Goal: Task Accomplishment & Management: Use online tool/utility

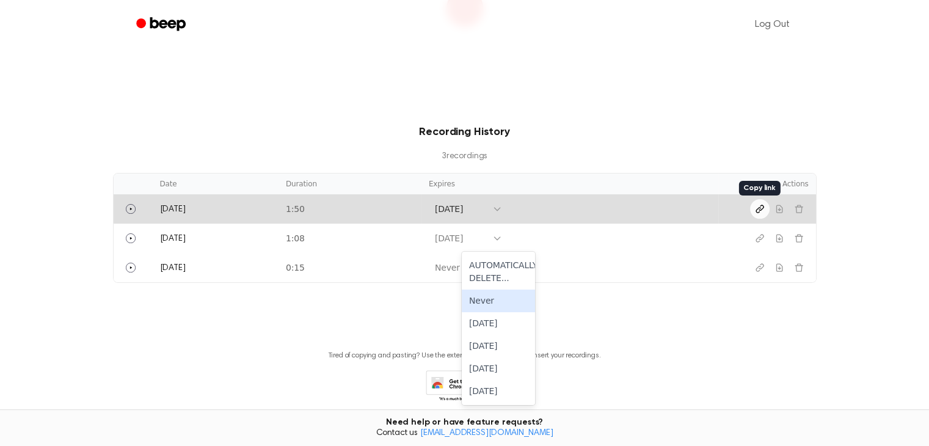
click at [754, 208] on button "Copy link" at bounding box center [760, 209] width 20 height 20
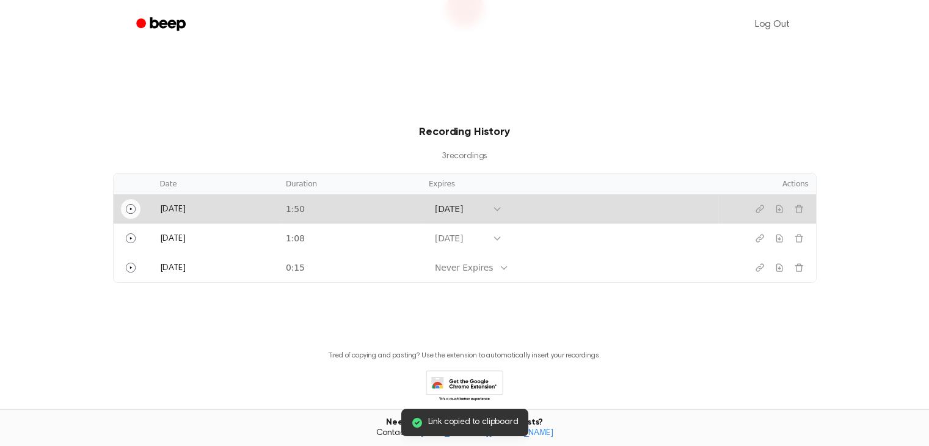
click at [130, 207] on icon "Play" at bounding box center [131, 209] width 10 height 10
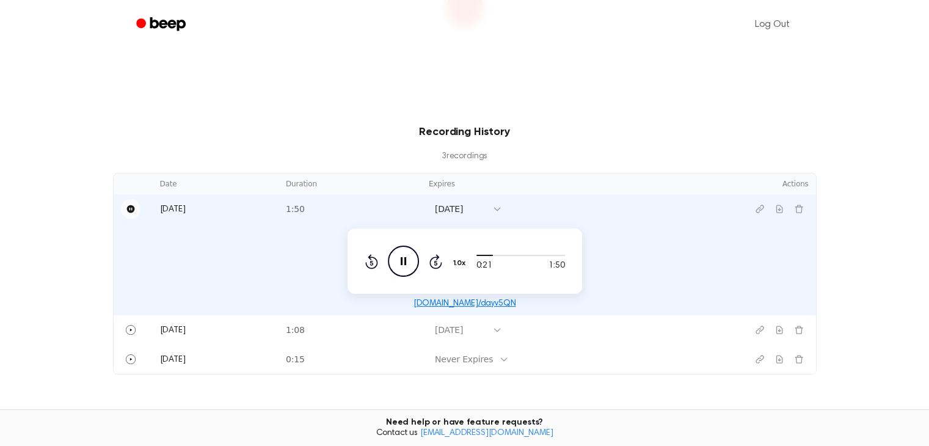
click at [405, 262] on icon at bounding box center [403, 261] width 5 height 8
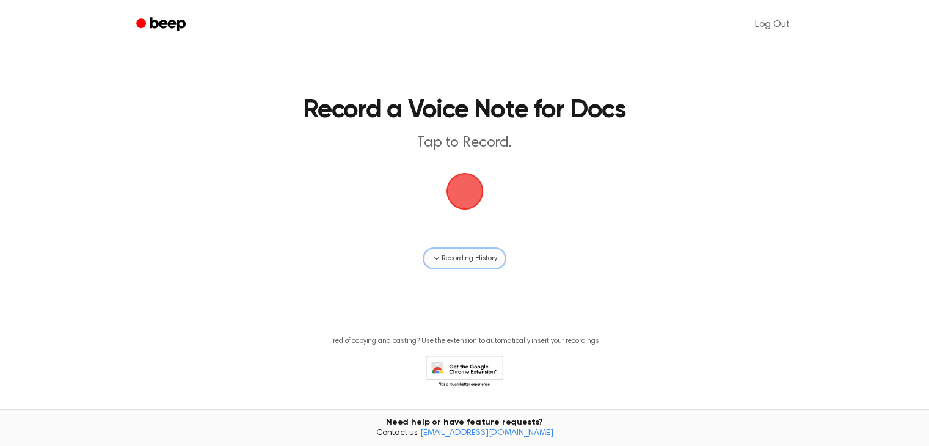
click at [452, 250] on button "Recording History" at bounding box center [464, 259] width 81 height 20
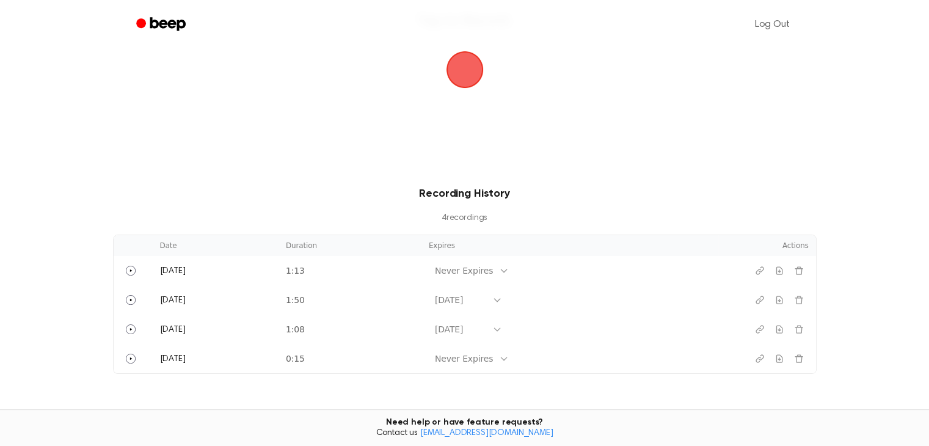
scroll to position [183, 0]
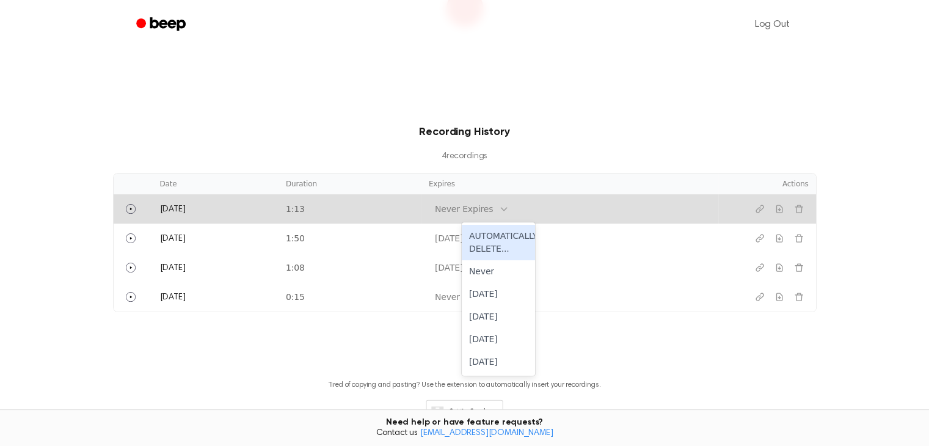
click at [507, 209] on icon at bounding box center [504, 209] width 5 height 3
click at [509, 312] on div "[DATE]" at bounding box center [498, 317] width 73 height 23
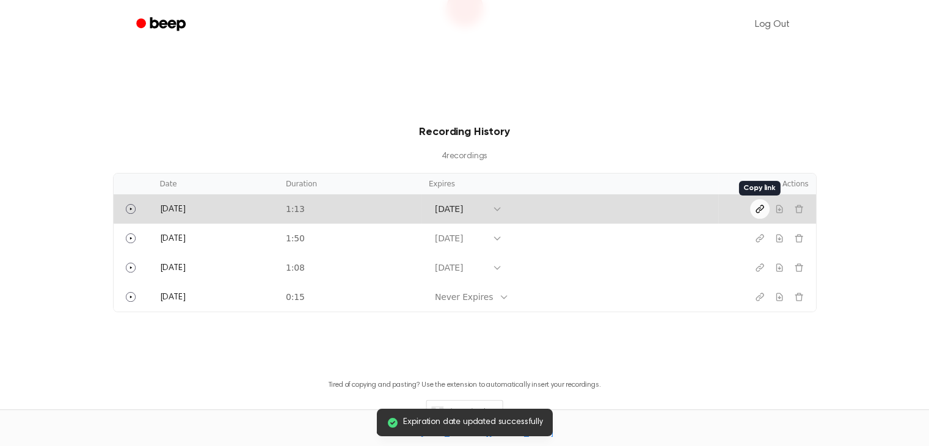
click at [762, 208] on icon "Copy link" at bounding box center [760, 209] width 10 height 10
click at [130, 210] on icon "Play" at bounding box center [131, 209] width 10 height 10
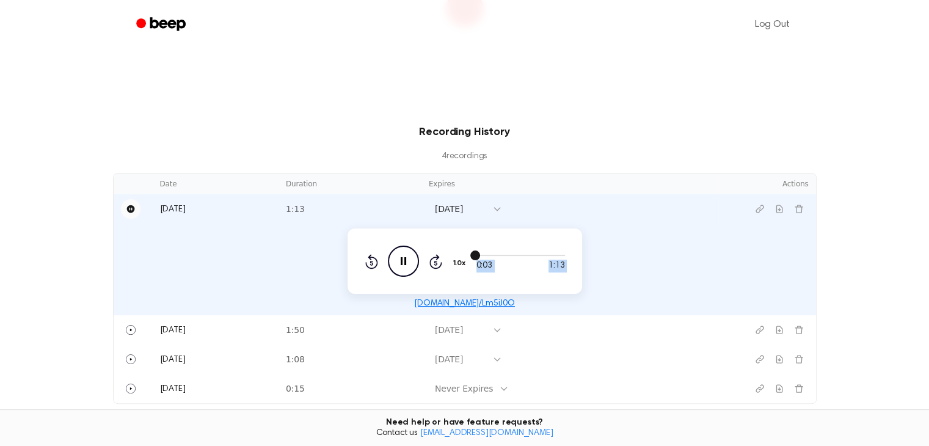
drag, startPoint x: 477, startPoint y: 255, endPoint x: 460, endPoint y: 261, distance: 18.2
click at [460, 261] on div "0:03 1:13 1.0x Rewind 5 seconds Pause Audio Skip 5 seconds" at bounding box center [465, 261] width 200 height 31
click at [397, 255] on icon "Pause Audio" at bounding box center [403, 261] width 31 height 31
click at [378, 260] on div "Rewind 5 seconds Play Audio Skip 5 seconds" at bounding box center [404, 261] width 78 height 31
click at [372, 260] on icon "Rewind 5 seconds" at bounding box center [371, 262] width 13 height 16
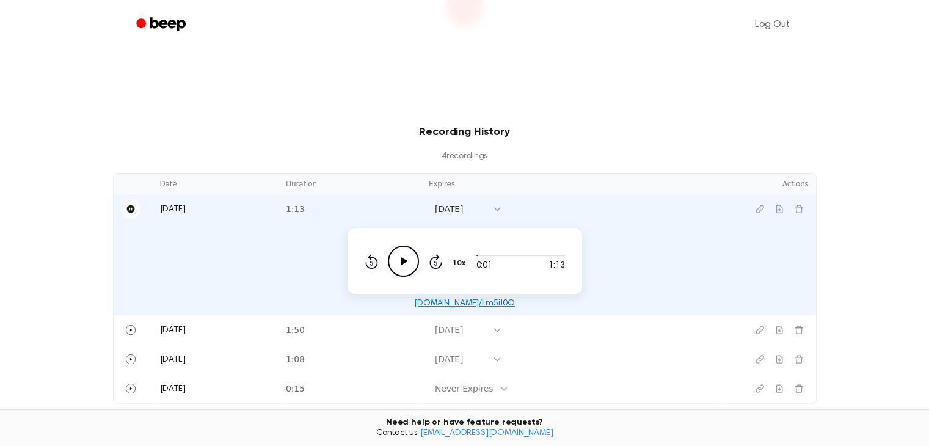
click at [400, 265] on icon "Play Audio" at bounding box center [403, 261] width 31 height 31
click at [403, 263] on icon "Pause Audio" at bounding box center [403, 261] width 31 height 31
